Goal: Task Accomplishment & Management: Manage account settings

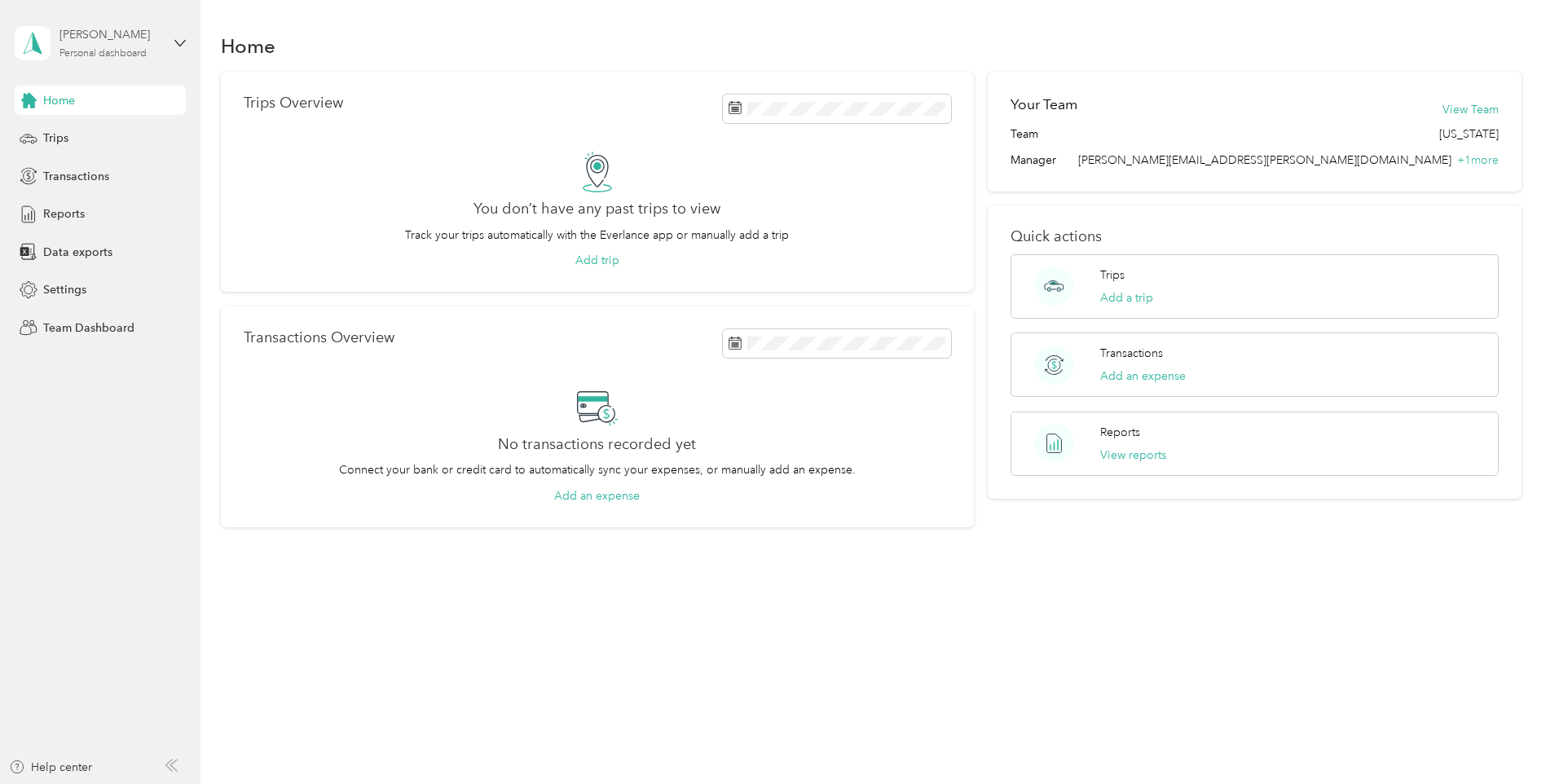
click at [120, 41] on div "[PERSON_NAME]" at bounding box center [110, 35] width 102 height 17
click at [93, 136] on div "Team dashboard" at bounding box center [72, 134] width 87 height 17
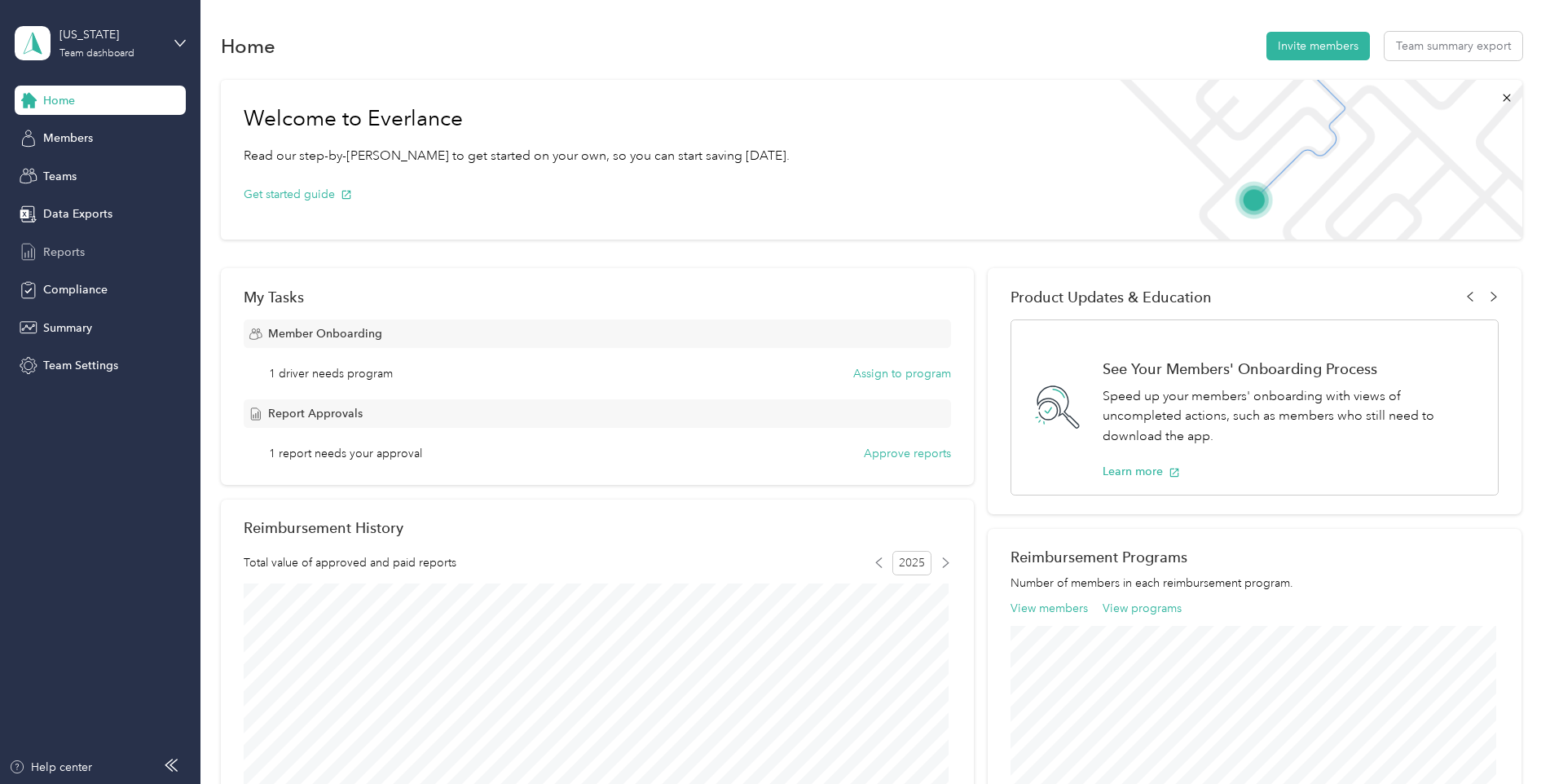
click at [69, 255] on span "Reports" at bounding box center [63, 252] width 41 height 17
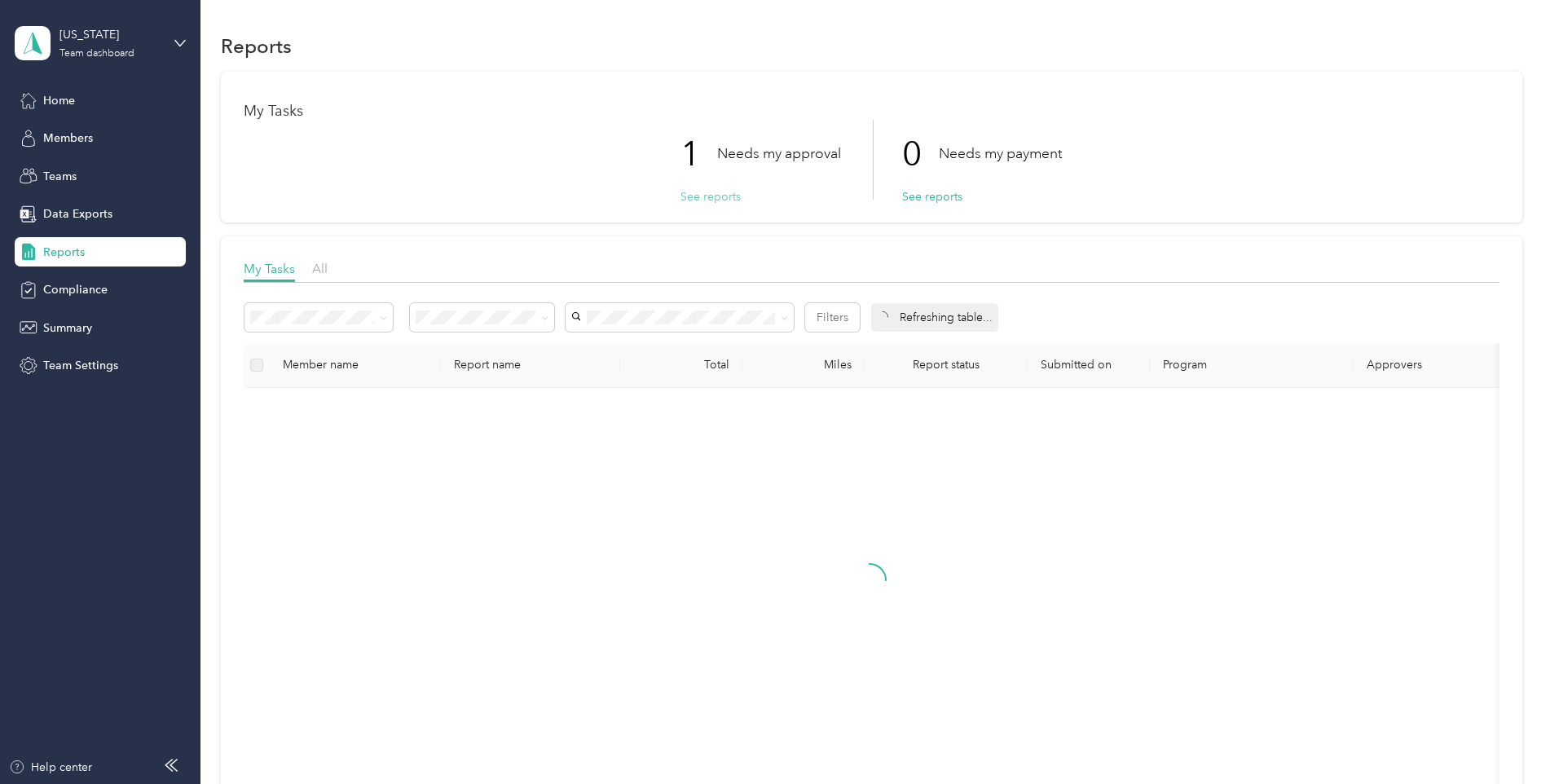
click at [705, 199] on button "See reports" at bounding box center [711, 197] width 60 height 17
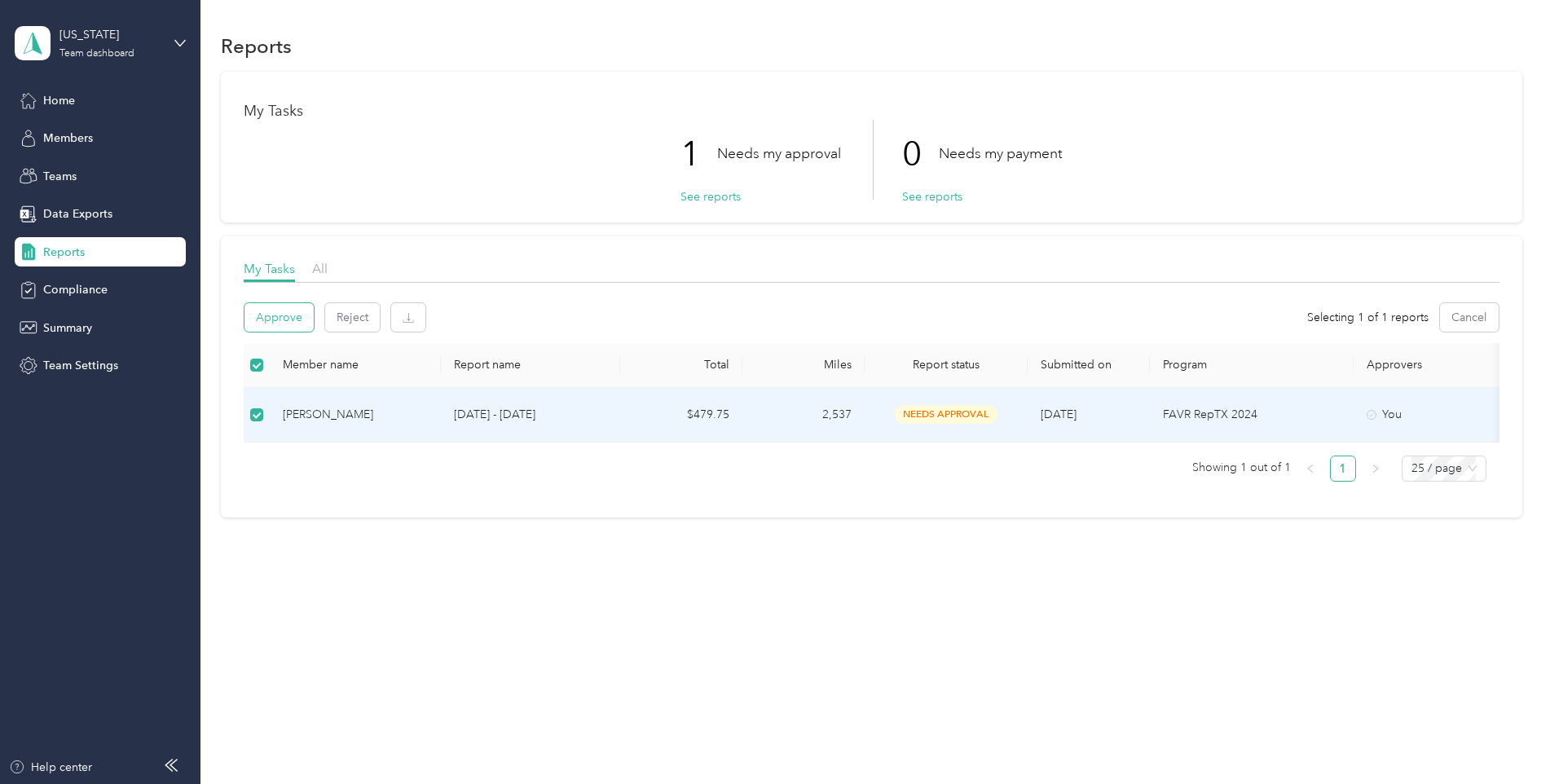
click at [279, 315] on button "Approve" at bounding box center [279, 317] width 70 height 28
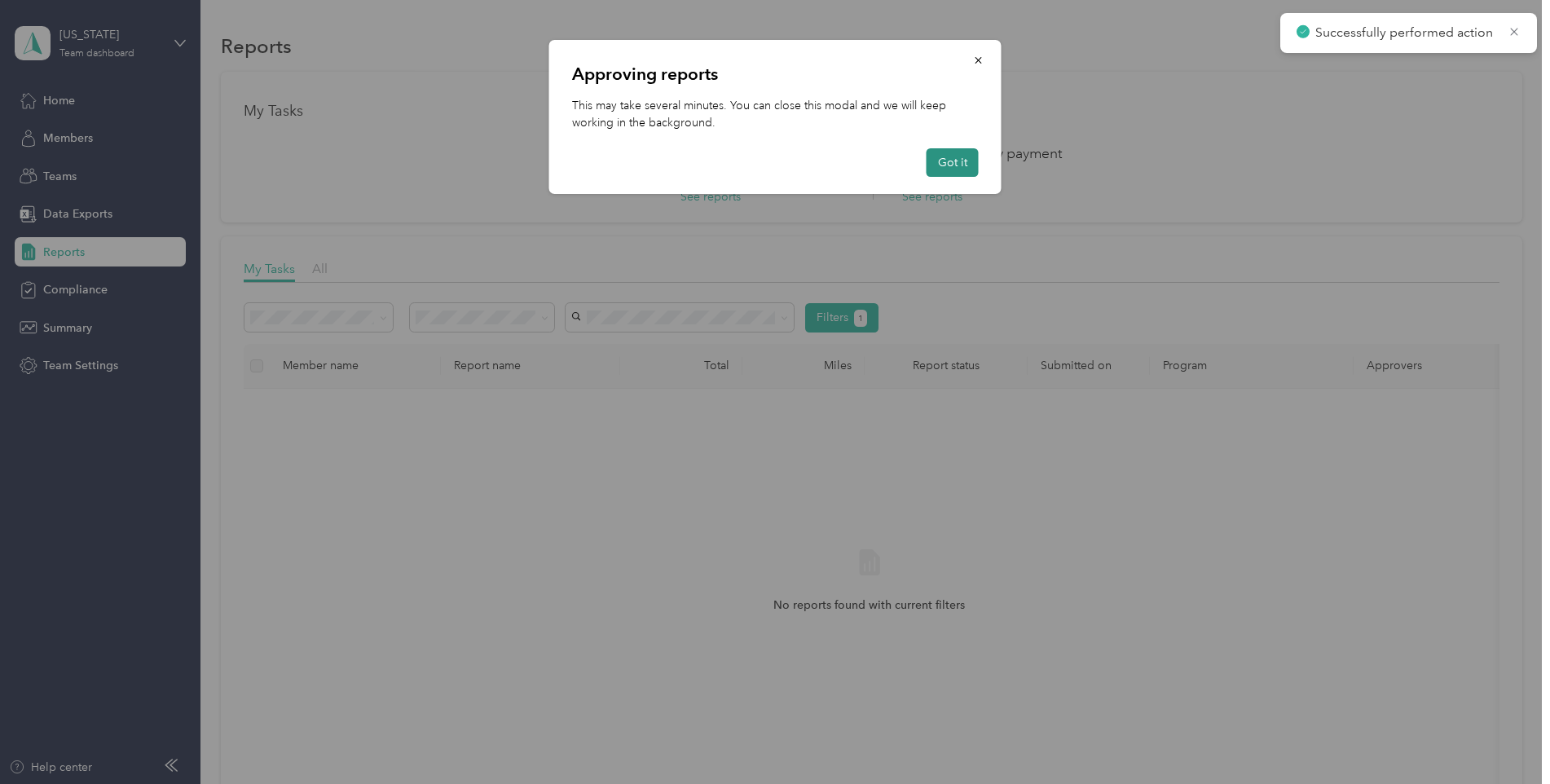
click at [971, 164] on button "Got it" at bounding box center [953, 162] width 52 height 28
